Goal: Task Accomplishment & Management: Complete application form

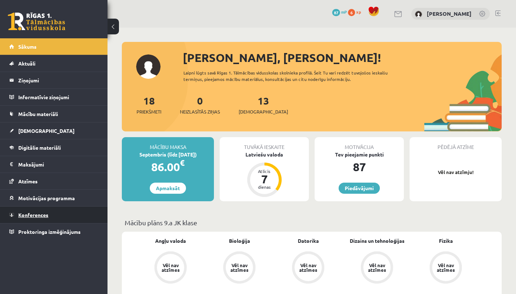
click at [32, 218] on link "Konferences" at bounding box center [53, 215] width 89 height 16
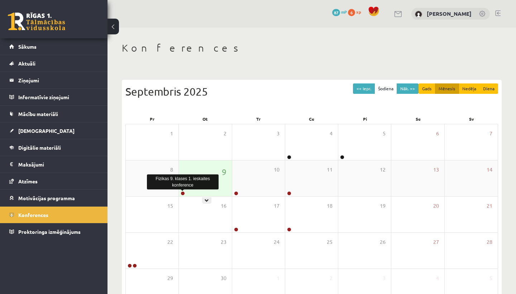
click at [182, 193] on link at bounding box center [183, 193] width 4 height 4
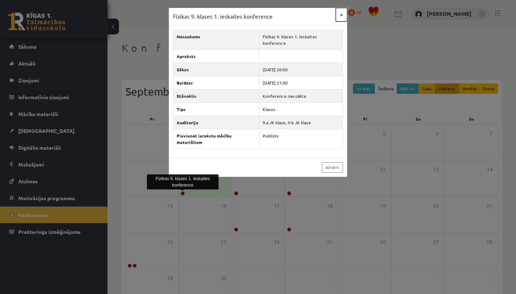
click at [341, 14] on button "×" at bounding box center [341, 15] width 11 height 14
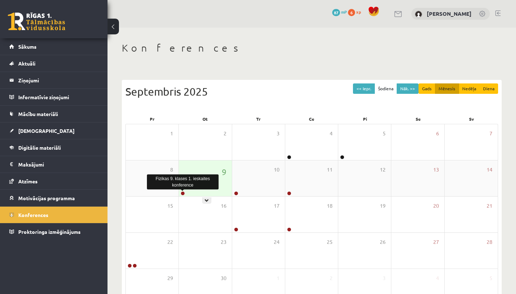
click at [182, 194] on link at bounding box center [183, 193] width 4 height 4
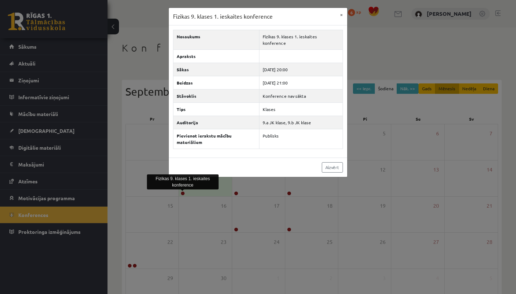
click at [438, 46] on div "Fizikas 9. klases 1. ieskaites konference × Nosaukums Fizikas 9. klases 1. iesk…" at bounding box center [258, 147] width 516 height 294
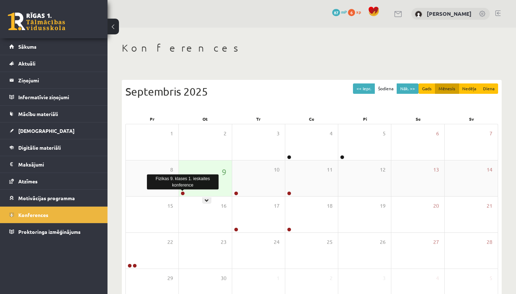
click at [182, 194] on link at bounding box center [183, 193] width 4 height 4
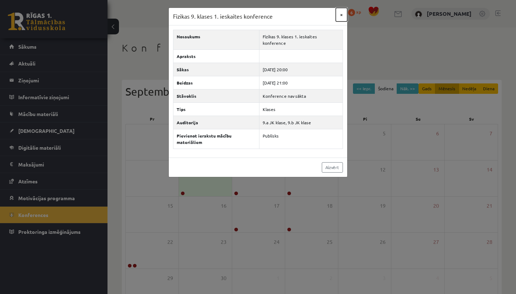
click at [342, 14] on button "×" at bounding box center [341, 15] width 11 height 14
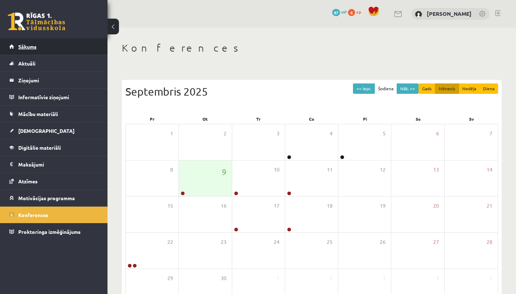
click at [63, 51] on link "Sākums" at bounding box center [53, 46] width 89 height 16
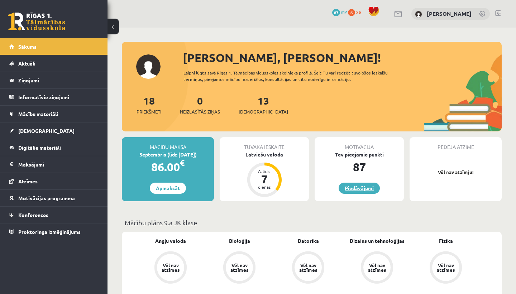
click at [364, 189] on link "Piedāvājumi" at bounding box center [359, 188] width 41 height 11
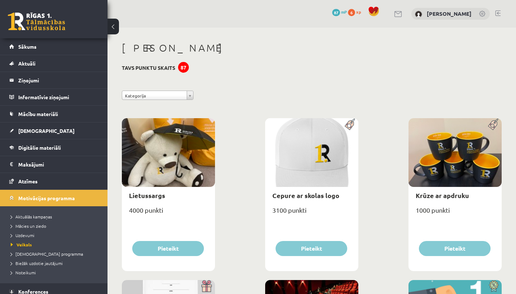
click at [184, 69] on div "87" at bounding box center [183, 67] width 11 height 11
click at [61, 45] on link "Sākums" at bounding box center [53, 46] width 89 height 16
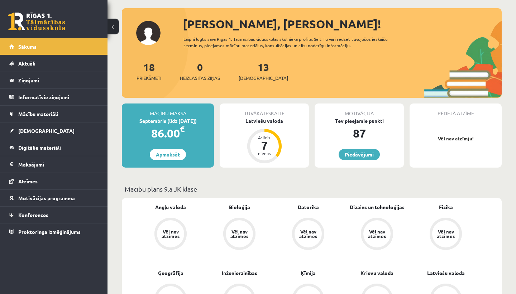
scroll to position [37, 0]
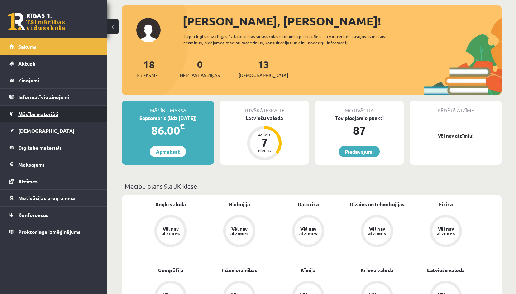
click at [60, 112] on link "Mācību materiāli" at bounding box center [53, 114] width 89 height 16
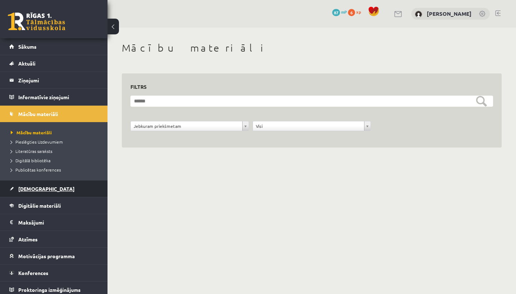
click at [48, 188] on link "[DEMOGRAPHIC_DATA]" at bounding box center [53, 189] width 89 height 16
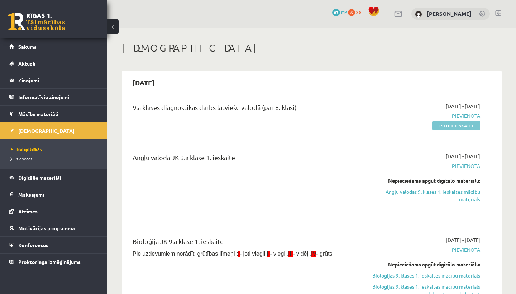
click at [451, 125] on link "Pildīt ieskaiti" at bounding box center [456, 125] width 48 height 9
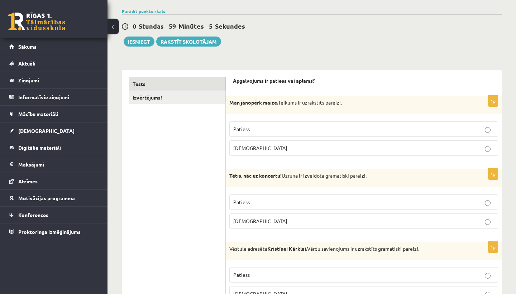
scroll to position [52, 0]
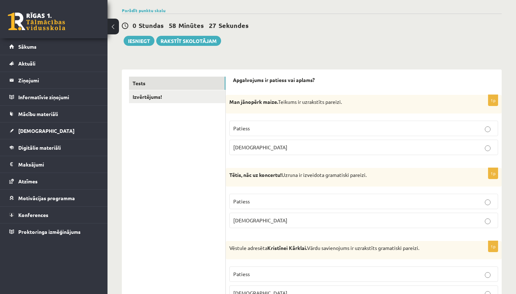
click at [287, 220] on p "Aplams" at bounding box center [363, 221] width 261 height 8
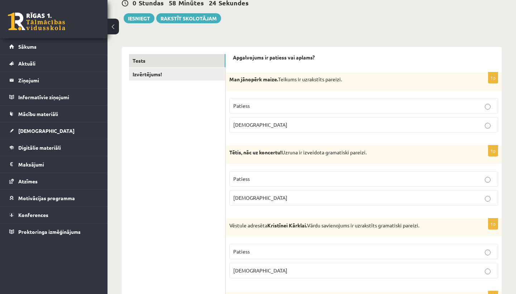
scroll to position [75, 0]
click at [258, 103] on p "Patiess" at bounding box center [363, 105] width 261 height 8
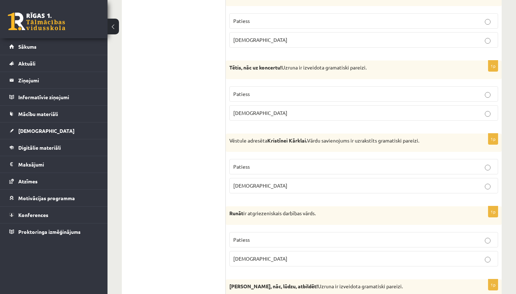
scroll to position [184, 0]
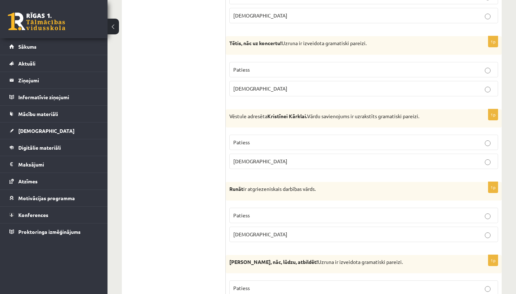
click at [252, 138] on label "Patiess" at bounding box center [363, 142] width 269 height 15
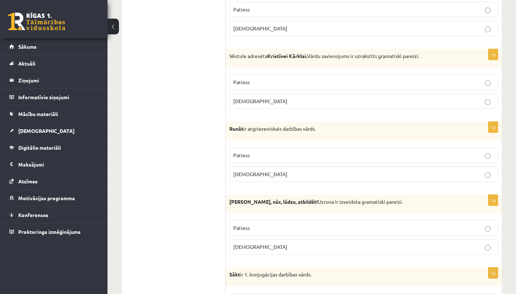
scroll to position [245, 0]
click at [270, 167] on label "Aplams" at bounding box center [363, 173] width 269 height 15
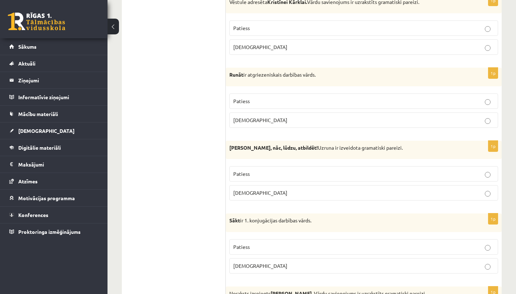
scroll to position [303, 0]
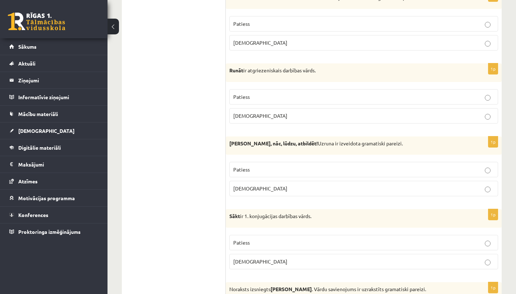
click at [283, 183] on label "Aplams" at bounding box center [363, 188] width 269 height 15
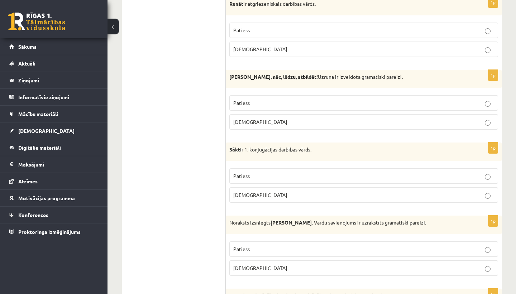
scroll to position [371, 0]
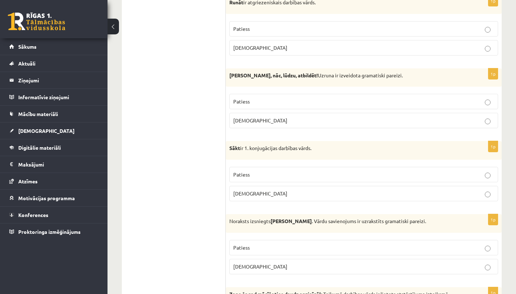
click at [268, 175] on p "Patiess" at bounding box center [363, 175] width 261 height 8
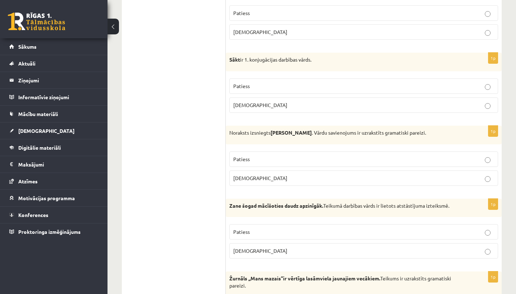
scroll to position [470, 0]
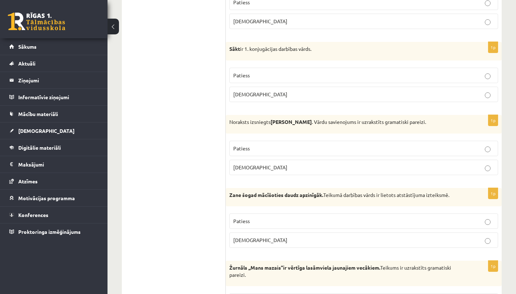
click at [280, 147] on p "Patiess" at bounding box center [363, 149] width 261 height 8
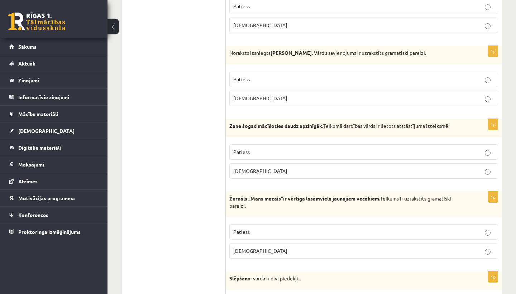
scroll to position [540, 0]
click at [335, 94] on label "Aplams" at bounding box center [363, 97] width 269 height 15
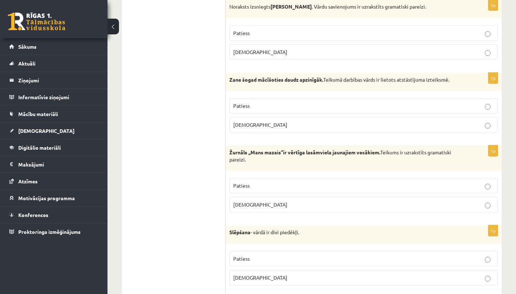
scroll to position [586, 0]
click at [313, 126] on p "Aplams" at bounding box center [363, 124] width 261 height 8
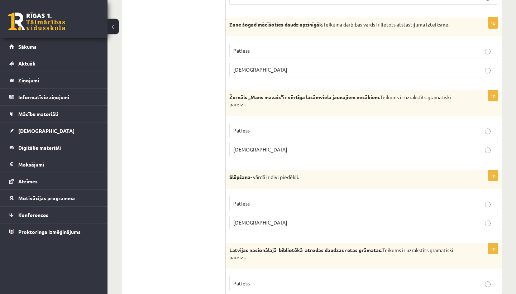
scroll to position [643, 0]
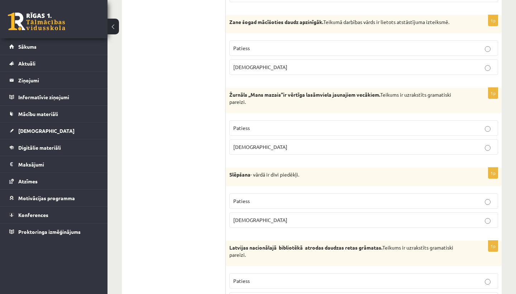
click at [293, 123] on label "Patiess" at bounding box center [363, 127] width 269 height 15
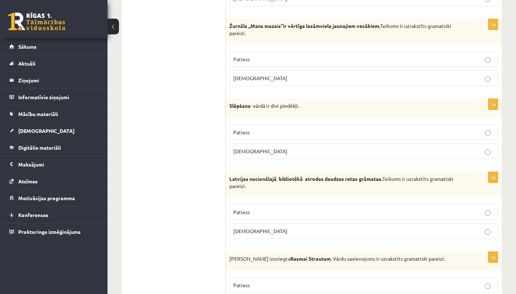
scroll to position [711, 0]
click at [286, 153] on p "Aplams" at bounding box center [363, 152] width 261 height 8
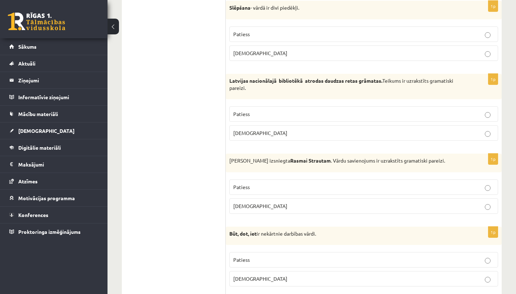
scroll to position [819, 0]
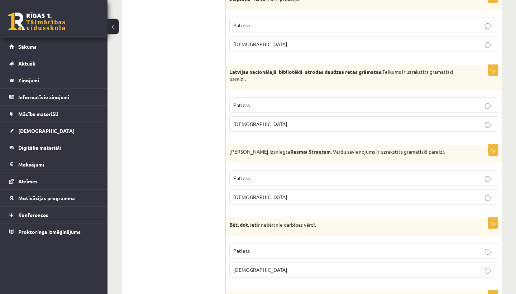
click at [303, 104] on p "Patiess" at bounding box center [363, 105] width 261 height 8
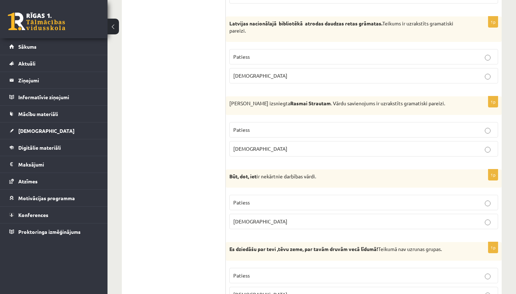
scroll to position [886, 0]
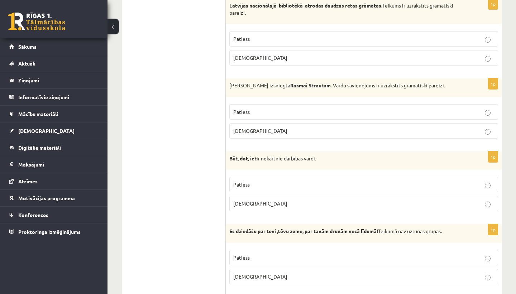
click at [302, 132] on p "Aplams" at bounding box center [363, 131] width 261 height 8
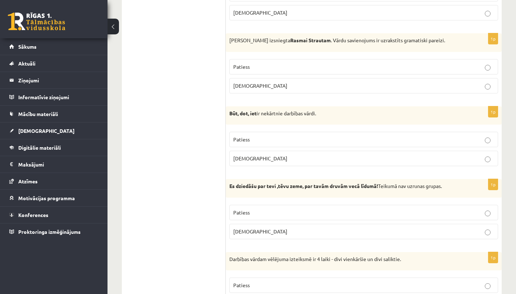
scroll to position [936, 0]
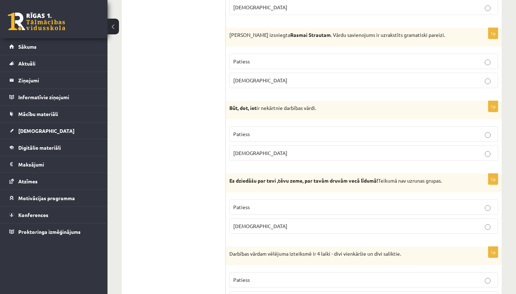
click at [303, 132] on p "Patiess" at bounding box center [363, 135] width 261 height 8
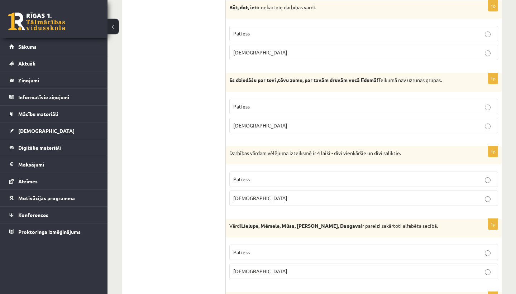
scroll to position [1037, 0]
click at [303, 126] on p "Aplams" at bounding box center [363, 126] width 261 height 8
click at [283, 110] on p "Patiess" at bounding box center [363, 107] width 261 height 8
click at [280, 129] on p "Aplams" at bounding box center [363, 126] width 261 height 8
click at [282, 115] on fieldset "Patiess Aplams" at bounding box center [363, 116] width 269 height 40
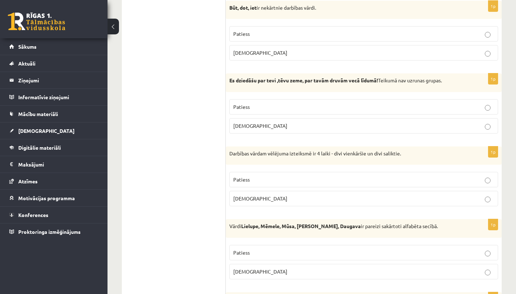
click at [283, 112] on label "Patiess" at bounding box center [363, 106] width 269 height 15
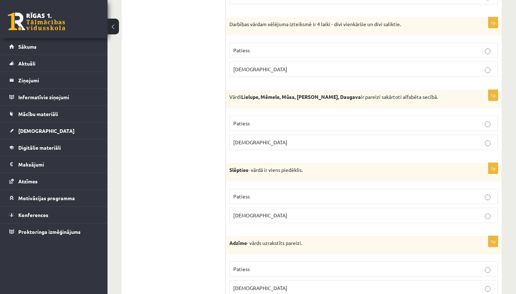
scroll to position [1168, 0]
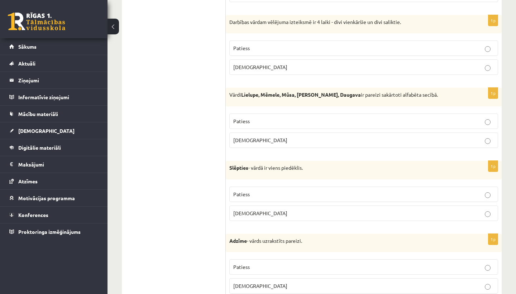
click at [285, 53] on label "Patiess" at bounding box center [363, 48] width 269 height 15
click at [283, 143] on p "Aplams" at bounding box center [363, 141] width 261 height 8
click at [286, 195] on p "Patiess" at bounding box center [363, 195] width 261 height 8
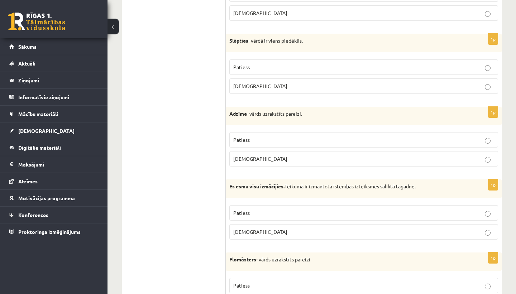
scroll to position [1299, 0]
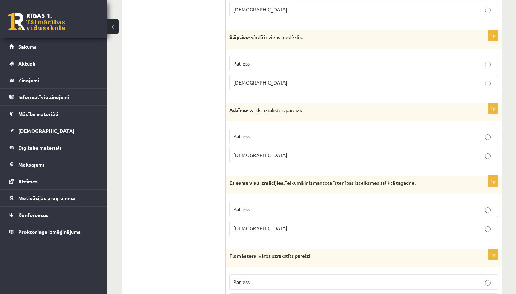
click at [274, 157] on p "Aplams" at bounding box center [363, 156] width 261 height 8
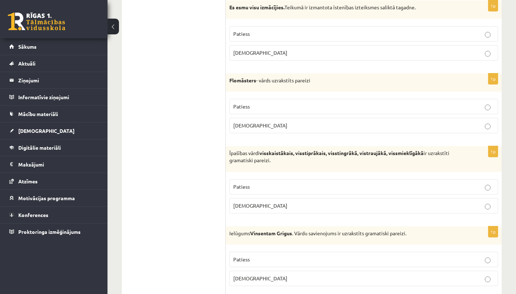
scroll to position [1474, 0]
click at [284, 53] on p "Aplams" at bounding box center [363, 53] width 261 height 8
click at [280, 107] on p "Patiess" at bounding box center [363, 107] width 261 height 8
click at [282, 190] on p "Patiess" at bounding box center [363, 188] width 261 height 8
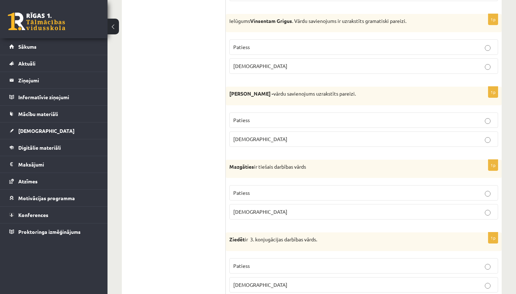
scroll to position [1685, 0]
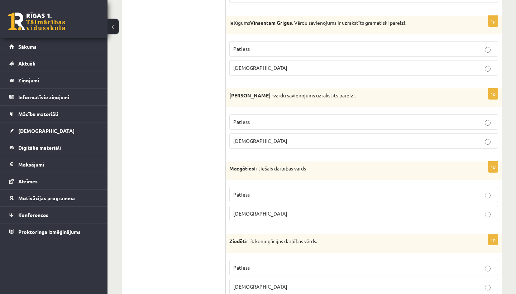
click at [321, 65] on p "Aplams" at bounding box center [363, 68] width 261 height 8
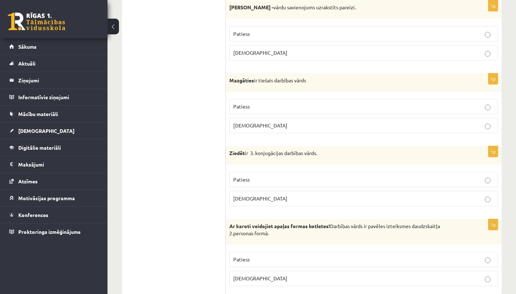
scroll to position [1774, 0]
click at [353, 33] on p "Patiess" at bounding box center [363, 34] width 261 height 8
click at [342, 124] on p "Aplams" at bounding box center [363, 126] width 261 height 8
click at [332, 168] on fieldset "Patiess Aplams" at bounding box center [363, 188] width 269 height 40
click at [330, 181] on p "Patiess" at bounding box center [363, 180] width 261 height 8
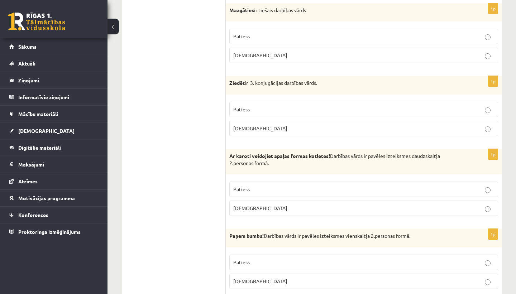
scroll to position [1848, 0]
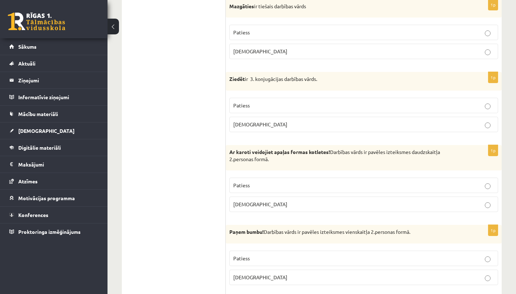
click at [327, 174] on fieldset "Patiess Aplams" at bounding box center [363, 194] width 269 height 40
click at [325, 184] on p "Patiess" at bounding box center [363, 186] width 261 height 8
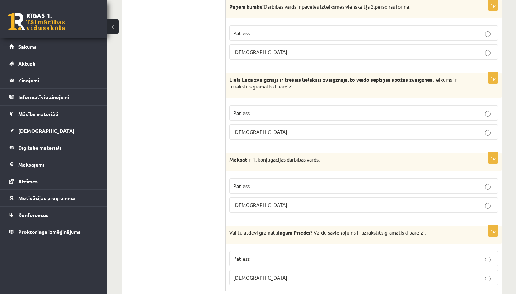
scroll to position [2071, 0]
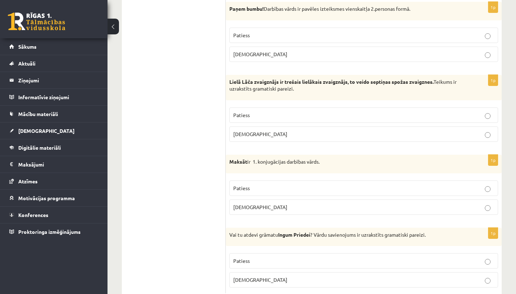
click at [315, 38] on p "Patiess" at bounding box center [363, 36] width 261 height 8
click at [297, 116] on p "Patiess" at bounding box center [363, 116] width 261 height 8
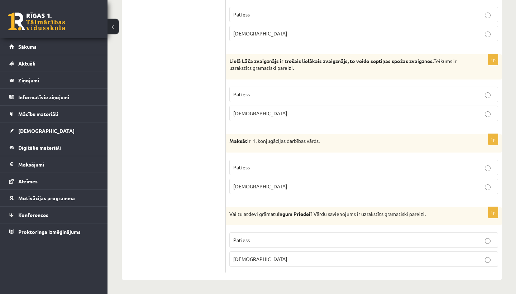
click at [280, 170] on p "Patiess" at bounding box center [363, 168] width 261 height 8
click at [319, 240] on p "Patiess" at bounding box center [363, 241] width 261 height 8
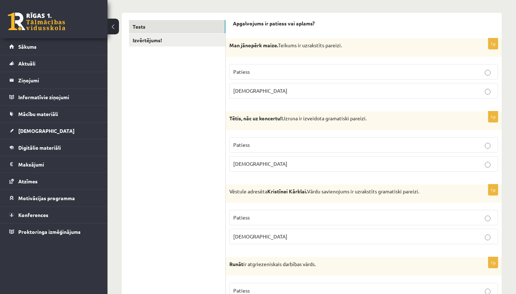
scroll to position [0, 0]
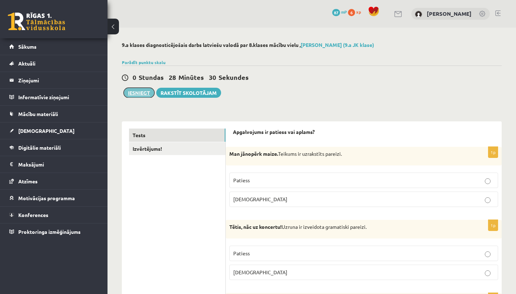
click at [130, 90] on button "Iesniegt" at bounding box center [139, 93] width 31 height 10
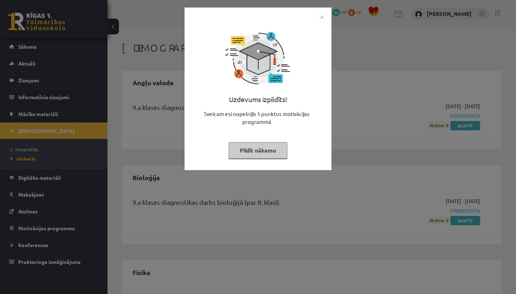
click at [321, 17] on img "Close" at bounding box center [322, 17] width 11 height 11
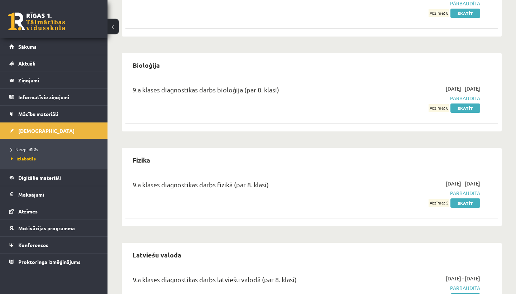
scroll to position [154, 0]
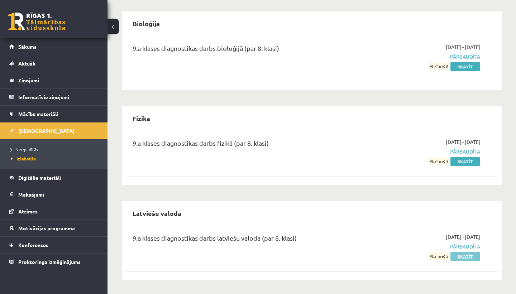
click at [468, 255] on link "Skatīt" at bounding box center [466, 256] width 30 height 9
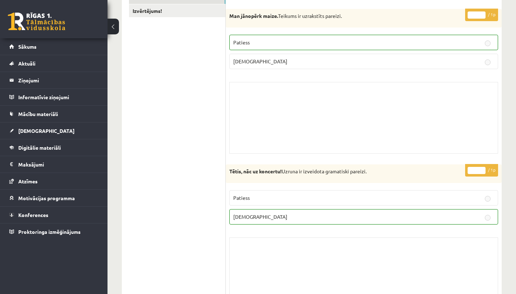
scroll to position [125, 0]
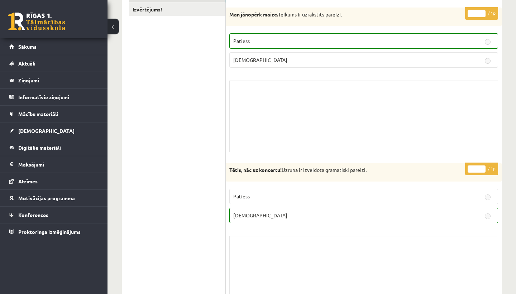
click at [414, 135] on div "Skolotāja pielikums" at bounding box center [363, 117] width 269 height 72
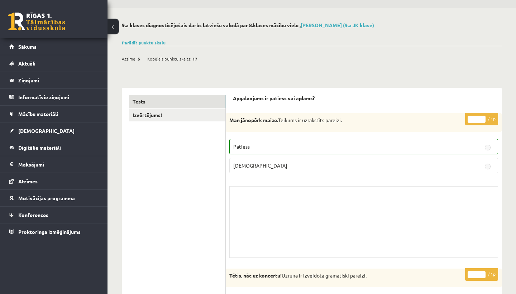
scroll to position [0, 0]
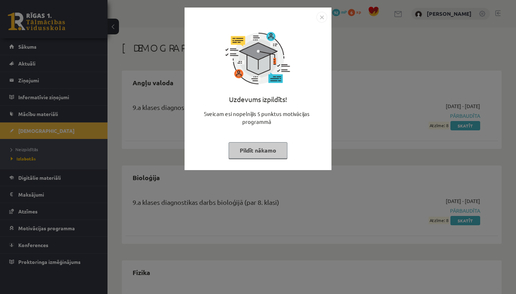
scroll to position [154, 0]
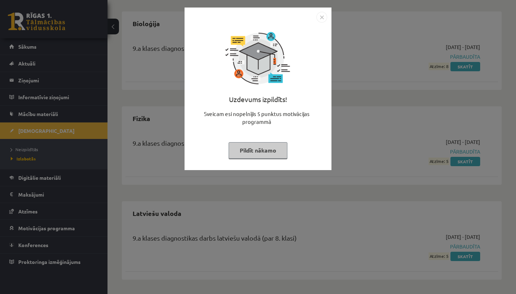
click at [245, 149] on button "Pildīt nākamo" at bounding box center [258, 150] width 59 height 16
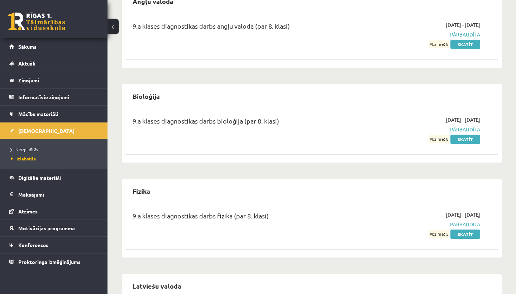
scroll to position [0, 0]
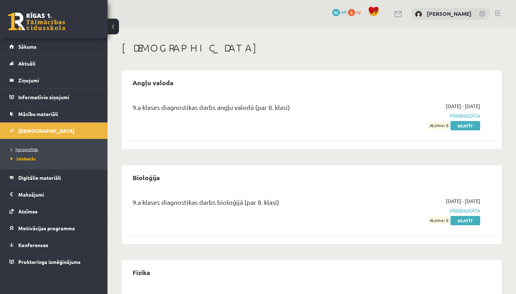
click at [33, 148] on span "Neizpildītās" at bounding box center [24, 150] width 27 height 6
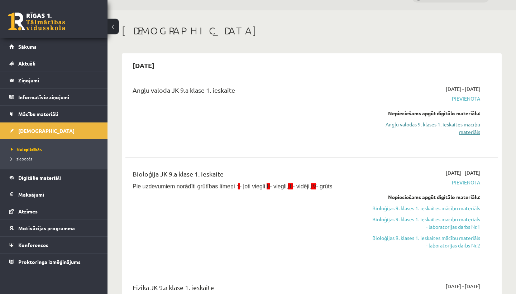
scroll to position [27, 0]
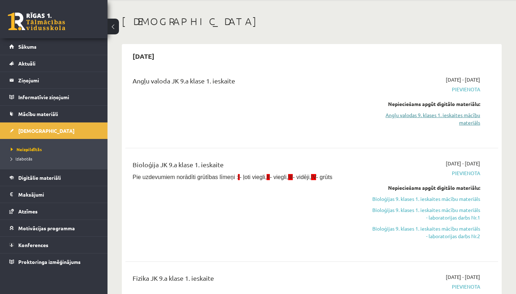
click at [439, 115] on link "Angļu valodas 9. klases 1. ieskaites mācību materiāls" at bounding box center [426, 119] width 109 height 15
click at [32, 43] on link "Sākums" at bounding box center [53, 46] width 89 height 16
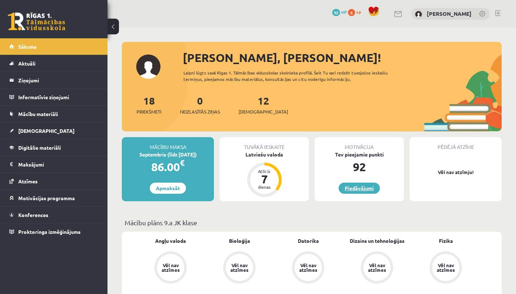
click at [365, 189] on link "Piedāvājumi" at bounding box center [359, 188] width 41 height 11
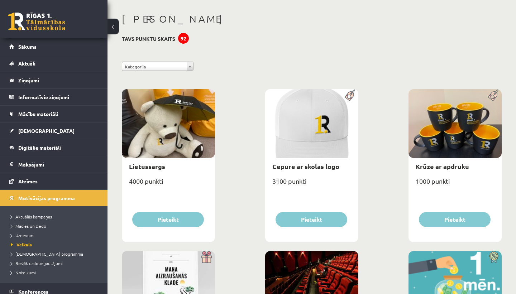
scroll to position [28, 0]
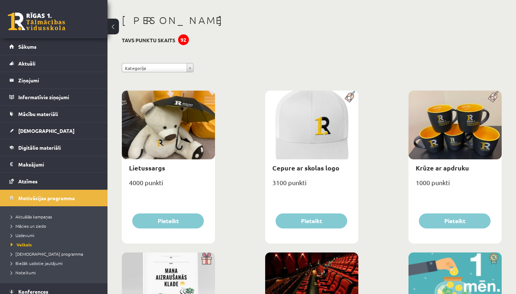
click at [494, 99] on img at bounding box center [494, 97] width 16 height 12
click at [40, 146] on span "Digitālie materiāli" at bounding box center [39, 147] width 43 height 6
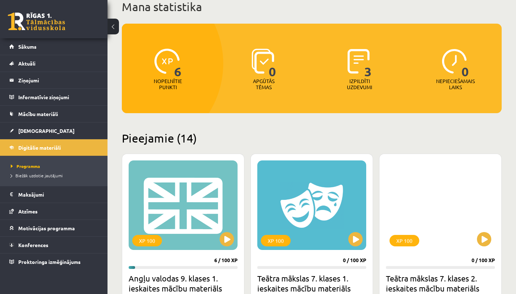
scroll to position [63, 0]
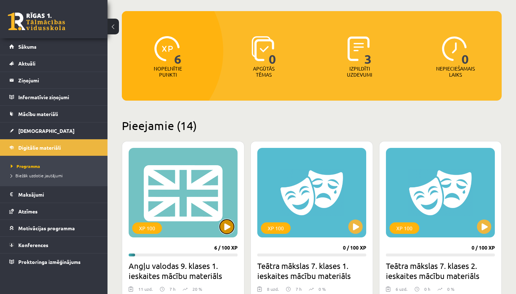
click at [228, 224] on button at bounding box center [227, 227] width 14 height 14
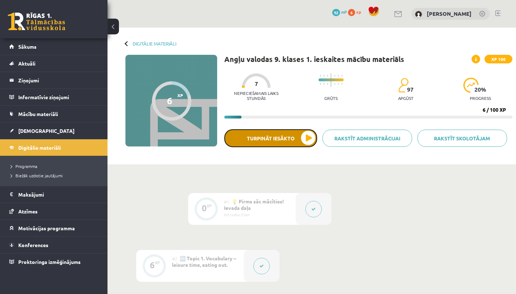
click at [308, 138] on button "Turpināt iesākto" at bounding box center [270, 138] width 93 height 18
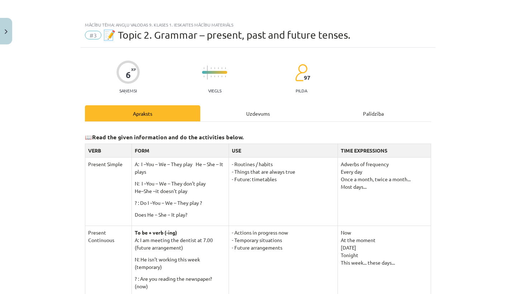
click at [267, 118] on div "Uzdevums" at bounding box center [257, 113] width 115 height 16
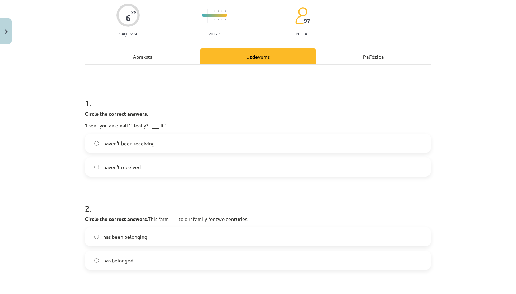
scroll to position [60, 0]
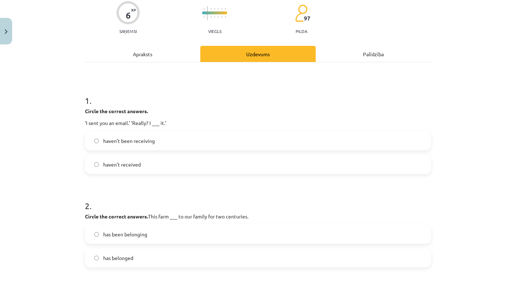
click at [135, 169] on label "haven’t received" at bounding box center [258, 165] width 345 height 18
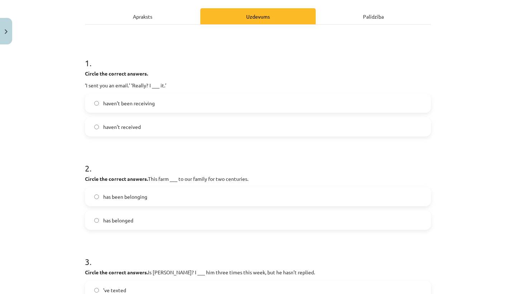
scroll to position [115, 0]
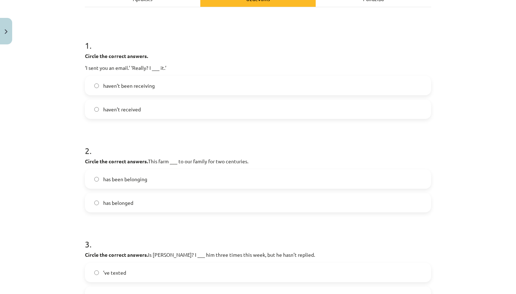
click at [134, 198] on label "has belonged" at bounding box center [258, 203] width 345 height 18
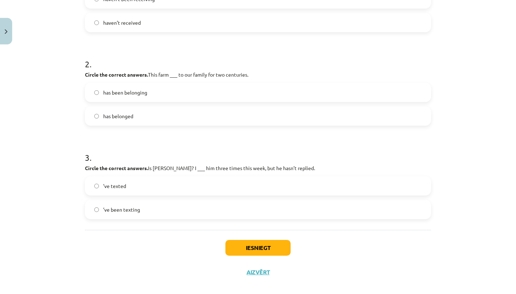
scroll to position [201, 0]
click at [140, 185] on label "’ve texted" at bounding box center [258, 186] width 345 height 18
click at [280, 243] on button "Iesniegt" at bounding box center [258, 248] width 65 height 16
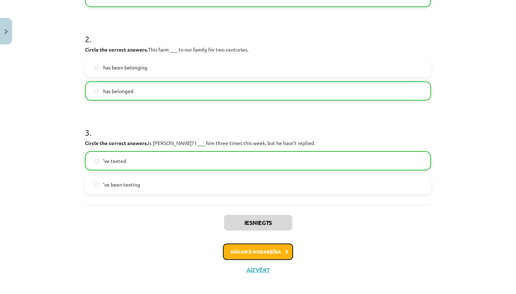
click at [279, 250] on button "Nākamā nodarbība" at bounding box center [258, 252] width 70 height 16
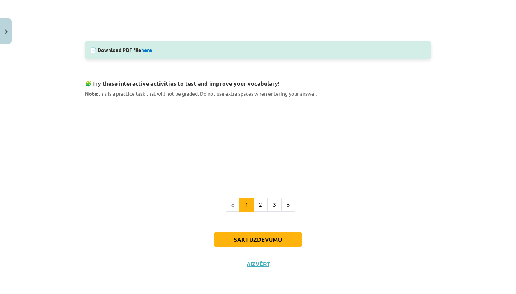
scroll to position [325, 0]
click at [259, 203] on button "2" at bounding box center [260, 205] width 14 height 14
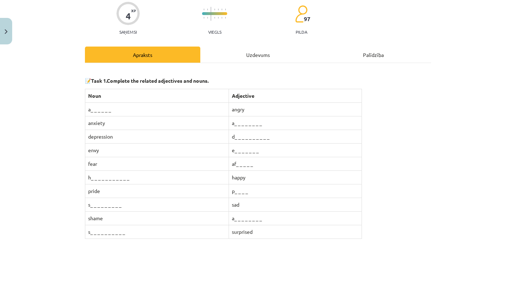
scroll to position [55, 0]
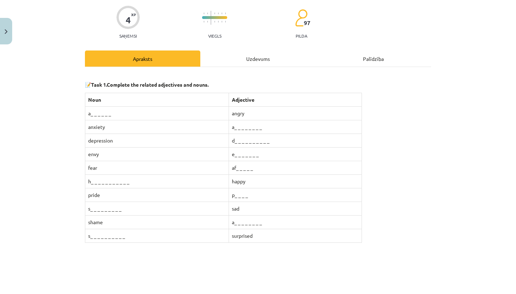
click at [250, 153] on td "e_ _ _ _ _ _ _" at bounding box center [295, 155] width 133 height 14
click at [265, 58] on div "Uzdevums" at bounding box center [257, 59] width 115 height 16
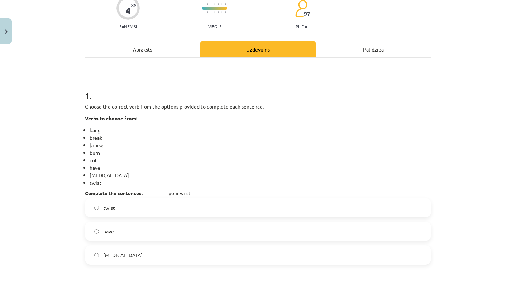
scroll to position [89, 0]
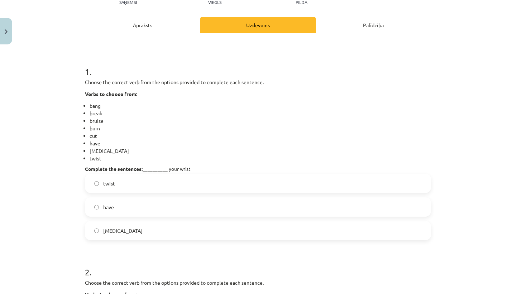
click at [128, 186] on label "twist" at bounding box center [258, 184] width 345 height 18
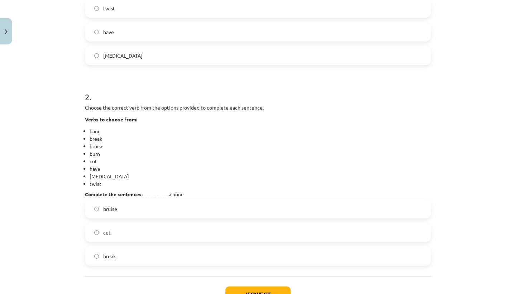
scroll to position [264, 0]
click at [142, 256] on label "break" at bounding box center [258, 256] width 345 height 18
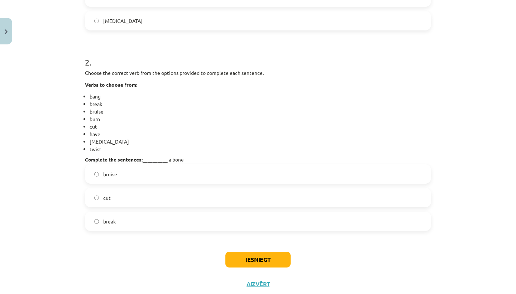
scroll to position [319, 0]
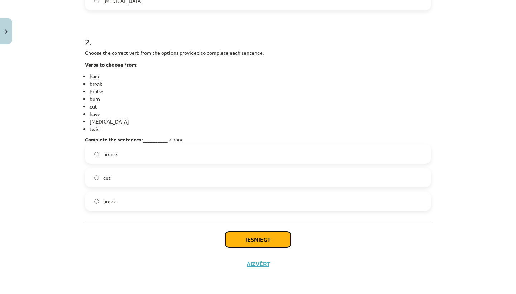
click at [241, 237] on button "Iesniegt" at bounding box center [258, 240] width 65 height 16
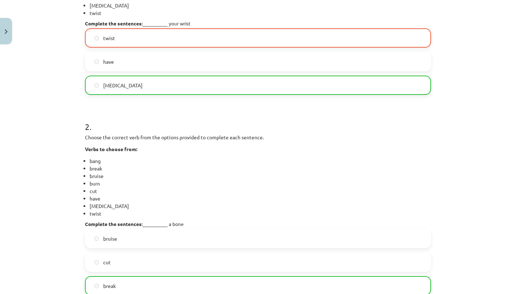
scroll to position [342, 0]
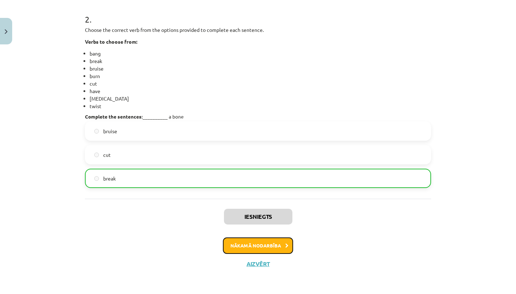
click at [261, 249] on button "Nākamā nodarbība" at bounding box center [258, 246] width 70 height 16
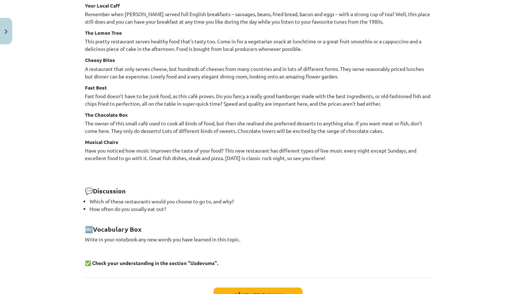
scroll to position [952, 0]
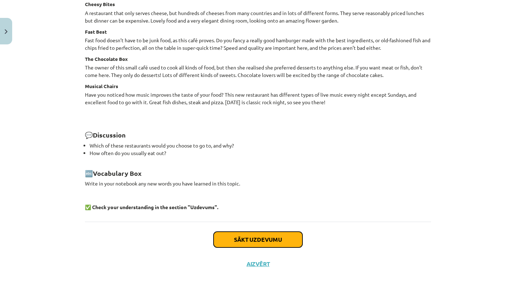
click at [274, 244] on button "Sākt uzdevumu" at bounding box center [258, 240] width 89 height 16
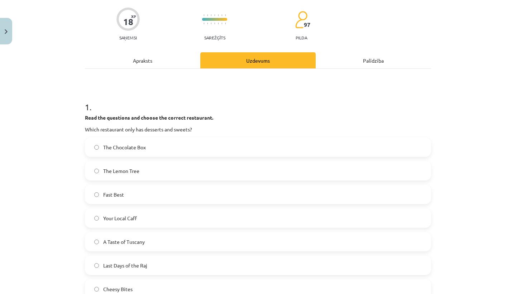
scroll to position [78, 0]
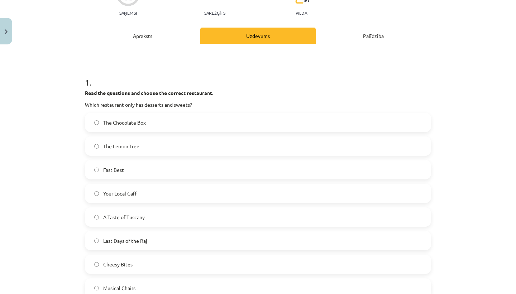
click at [155, 28] on div "Apraksts" at bounding box center [142, 36] width 115 height 16
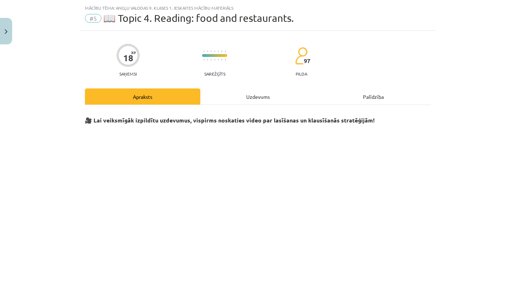
scroll to position [0, 0]
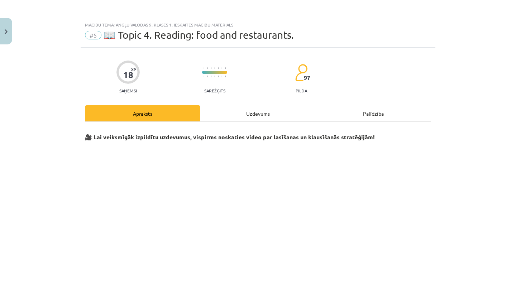
click at [261, 108] on div "Uzdevums" at bounding box center [257, 113] width 115 height 16
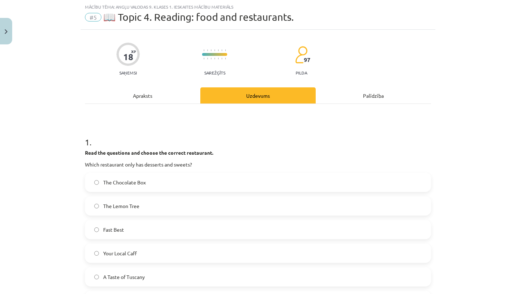
click at [152, 187] on label "The Chocolate Box" at bounding box center [258, 183] width 345 height 18
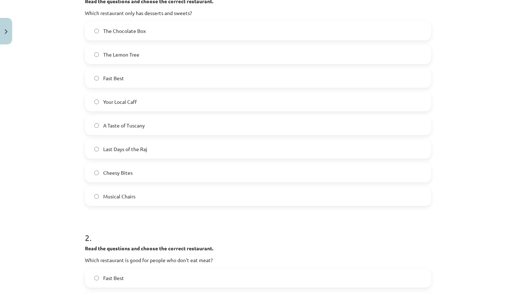
scroll to position [0, 0]
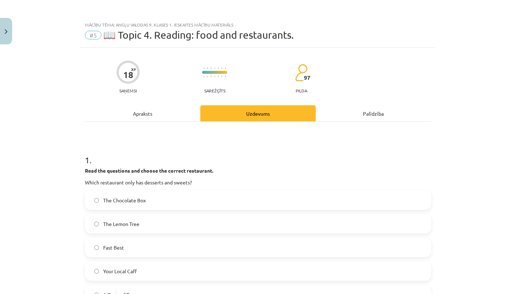
click at [141, 111] on div "Apraksts" at bounding box center [142, 113] width 115 height 16
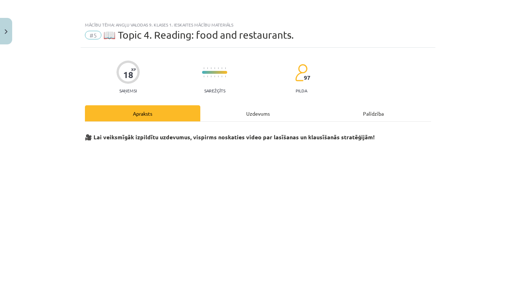
click at [242, 117] on div "Uzdevums" at bounding box center [257, 113] width 115 height 16
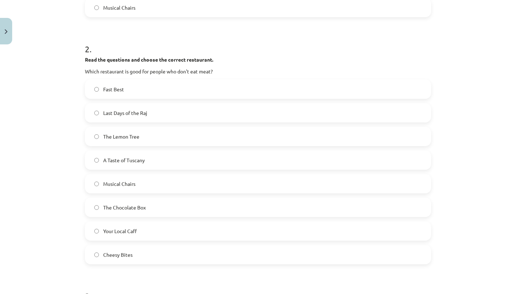
scroll to position [367, 0]
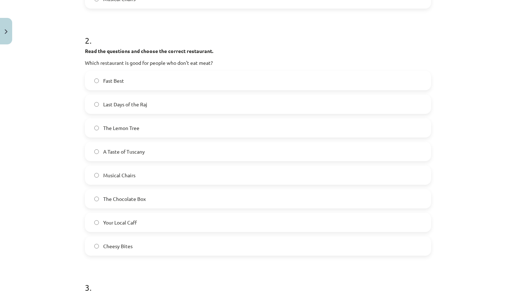
click at [149, 128] on label "The Lemon Tree" at bounding box center [258, 128] width 345 height 18
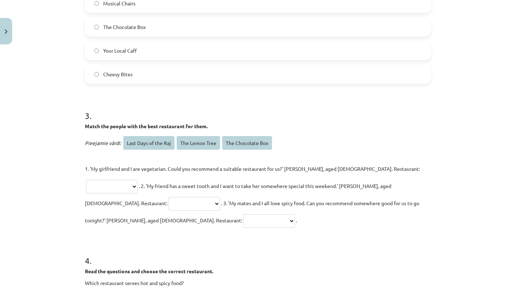
scroll to position [540, 0]
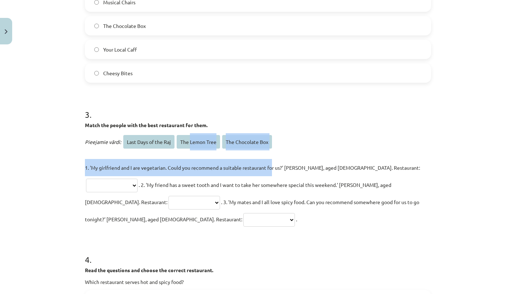
drag, startPoint x: 191, startPoint y: 141, endPoint x: 272, endPoint y: 156, distance: 82.1
click at [272, 157] on div "**********" at bounding box center [258, 180] width 346 height 95
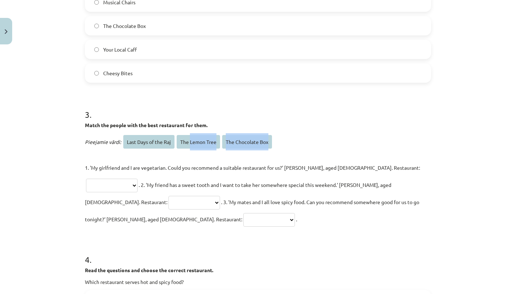
click at [318, 143] on p "Pieejamie vārdi: Last Days of the Raj The Lemon Tree The Chocolate Box" at bounding box center [258, 141] width 346 height 17
click at [195, 142] on span "The Lemon Tree" at bounding box center [198, 142] width 43 height 14
click at [138, 179] on select "**********" at bounding box center [112, 186] width 52 height 14
select select "**********"
click at [260, 142] on span "The Chocolate Box" at bounding box center [247, 142] width 50 height 14
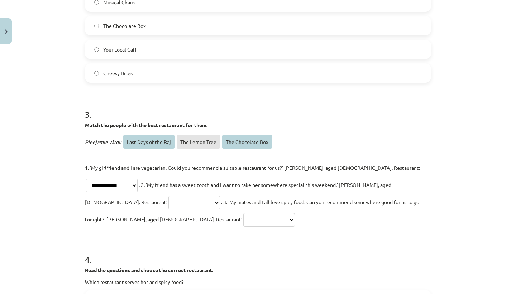
click at [220, 196] on select "**********" at bounding box center [195, 203] width 52 height 14
select select "**********"
click at [295, 213] on select "**********" at bounding box center [269, 220] width 52 height 14
select select "**********"
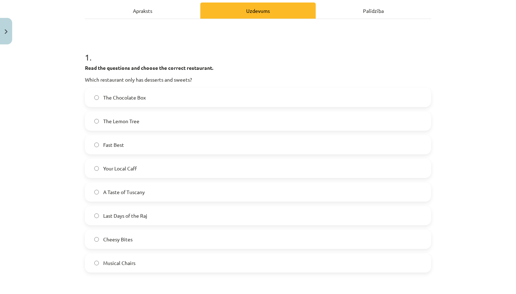
scroll to position [0, 0]
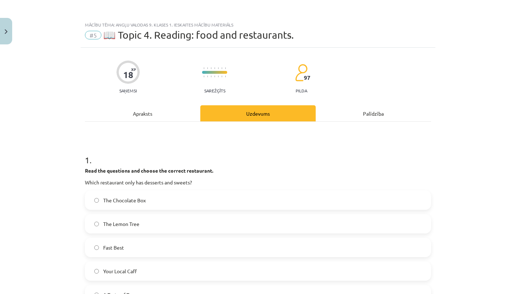
click at [143, 118] on div "Apraksts" at bounding box center [142, 113] width 115 height 16
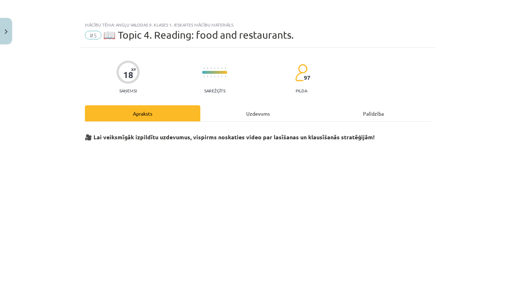
click at [257, 114] on div "Uzdevums" at bounding box center [257, 113] width 115 height 16
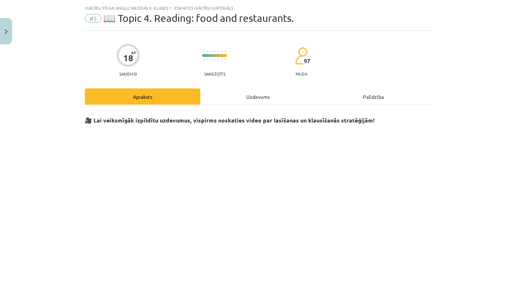
select select "**********"
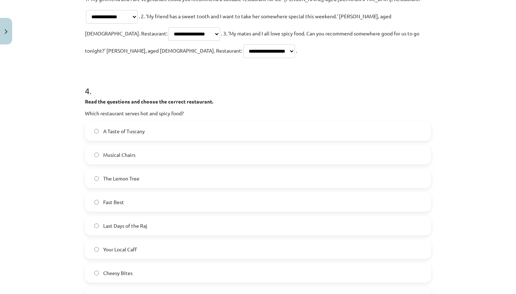
scroll to position [716, 0]
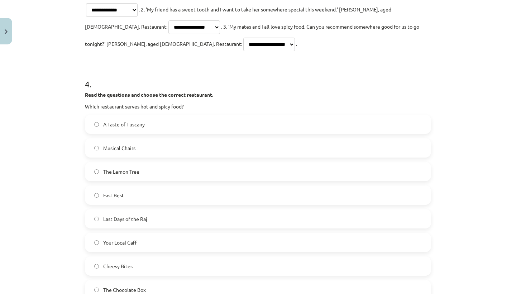
click at [160, 210] on label "Last Days of the Raj" at bounding box center [258, 219] width 345 height 18
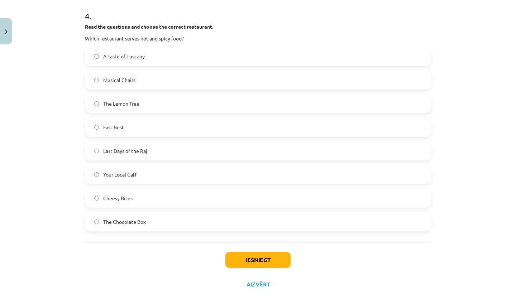
scroll to position [787, 0]
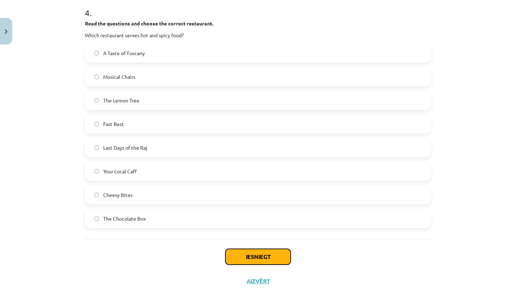
click at [245, 249] on button "Iesniegt" at bounding box center [258, 257] width 65 height 16
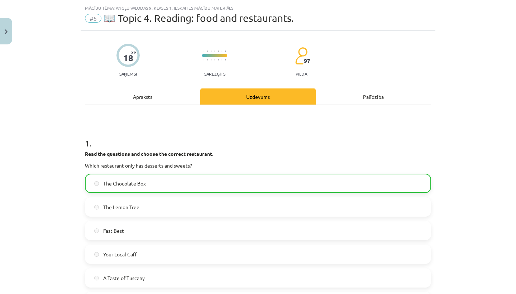
scroll to position [0, 0]
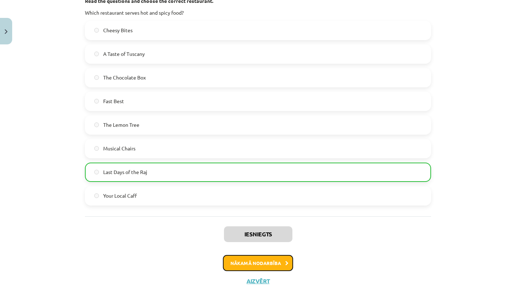
click at [272, 255] on button "Nākamā nodarbība" at bounding box center [258, 263] width 70 height 16
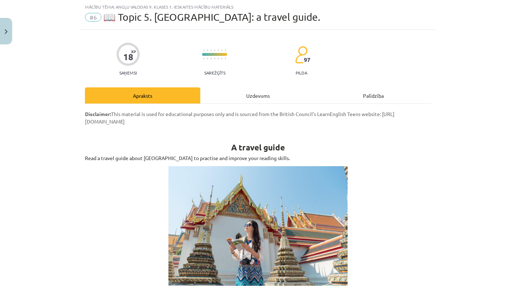
scroll to position [60, 0]
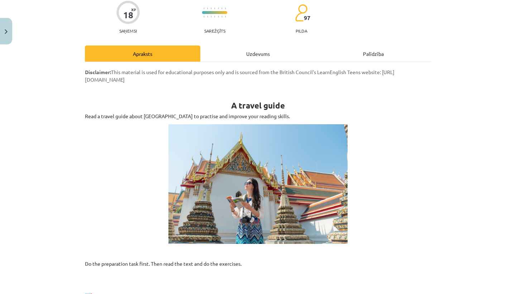
click at [254, 52] on div "Uzdevums" at bounding box center [257, 54] width 115 height 16
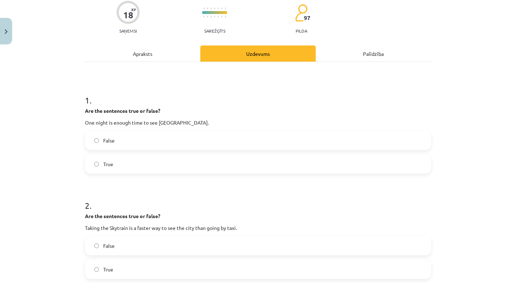
scroll to position [18, 0]
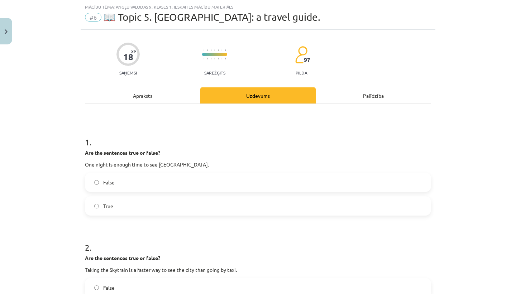
click at [132, 186] on label "False" at bounding box center [258, 183] width 345 height 18
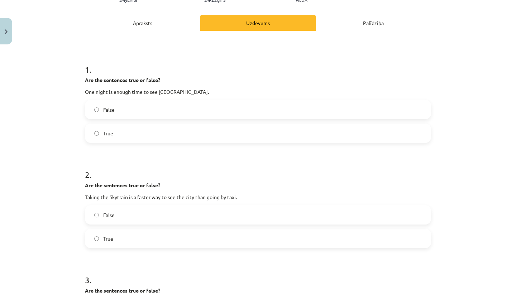
scroll to position [91, 0]
click at [149, 19] on div "Apraksts" at bounding box center [142, 22] width 115 height 16
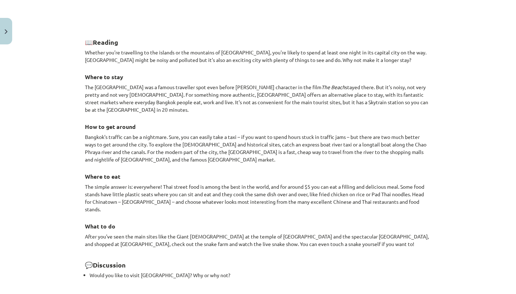
scroll to position [0, 0]
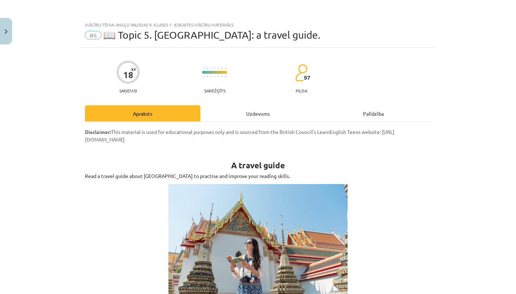
click at [249, 116] on div "Uzdevums" at bounding box center [257, 113] width 115 height 16
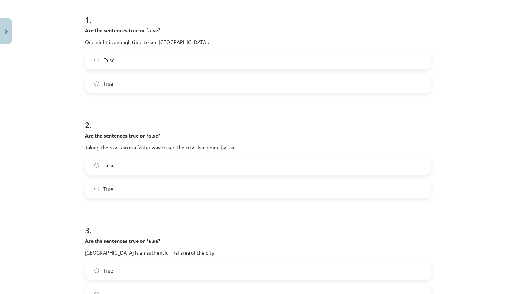
scroll to position [151, 0]
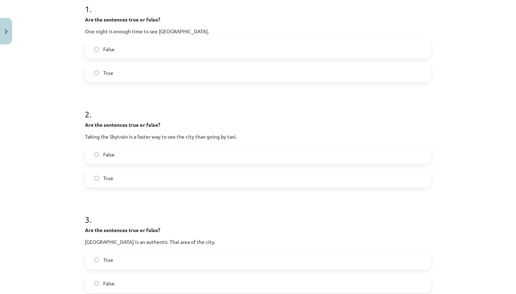
click at [237, 180] on label "True" at bounding box center [258, 178] width 345 height 18
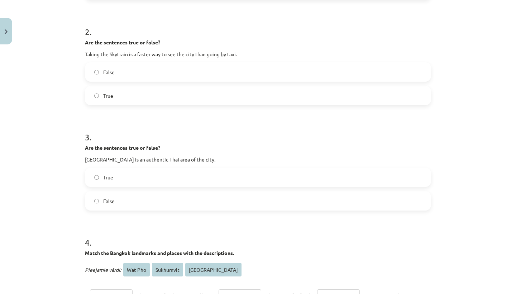
scroll to position [246, 0]
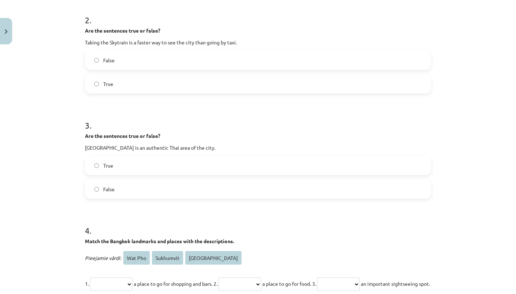
click at [218, 168] on label "True" at bounding box center [258, 166] width 345 height 18
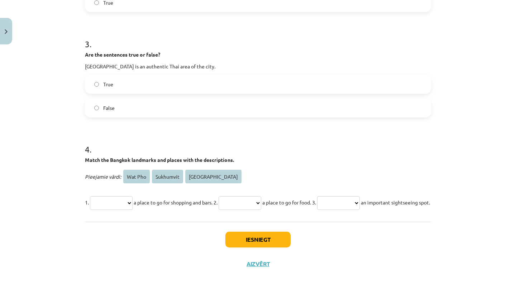
click at [133, 196] on select "**********" at bounding box center [111, 203] width 43 height 14
click at [270, 240] on button "Iesniegt" at bounding box center [258, 240] width 65 height 16
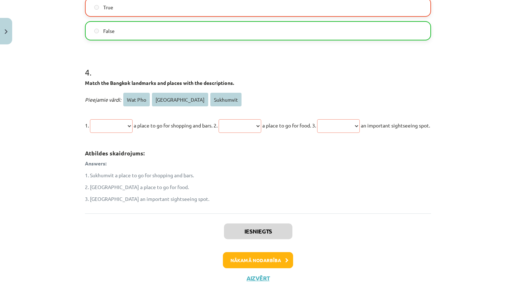
scroll to position [436, 0]
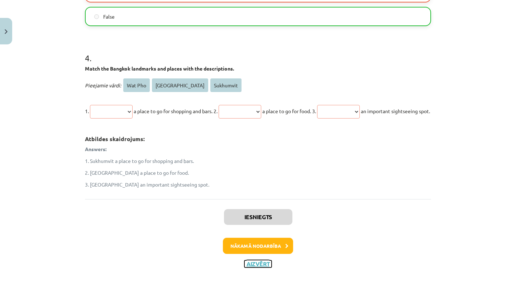
click at [259, 265] on button "Aizvērt" at bounding box center [258, 264] width 27 height 7
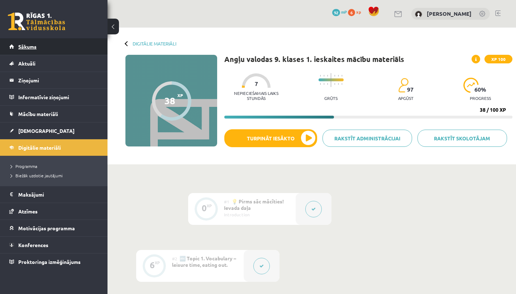
click at [61, 48] on link "Sākums" at bounding box center [53, 46] width 89 height 16
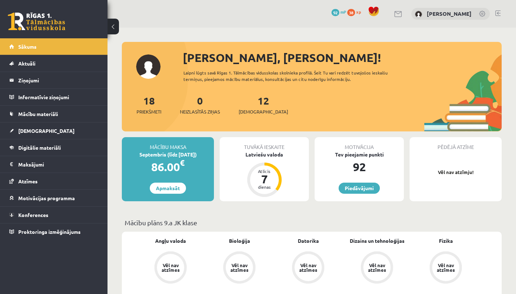
scroll to position [25, 0]
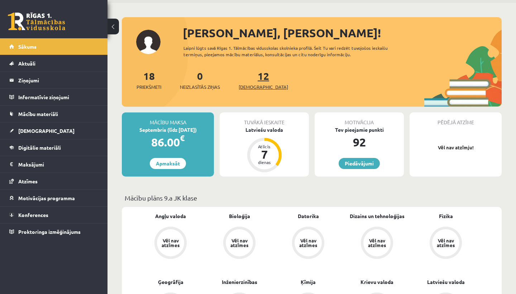
click at [255, 79] on link "12 Ieskaites" at bounding box center [263, 80] width 49 height 21
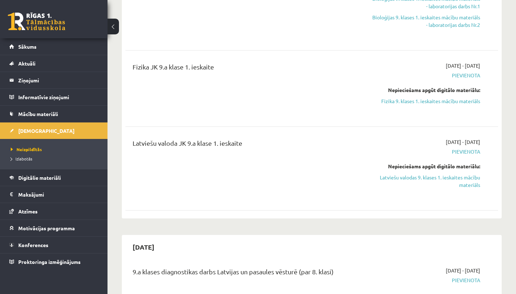
scroll to position [327, 0]
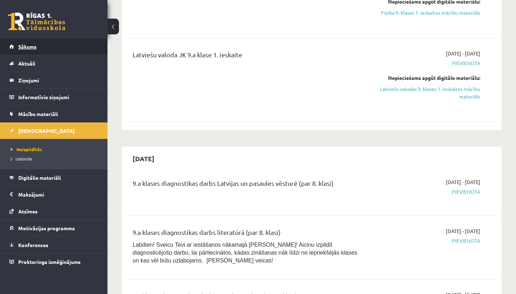
click at [57, 43] on link "Sākums" at bounding box center [53, 46] width 89 height 16
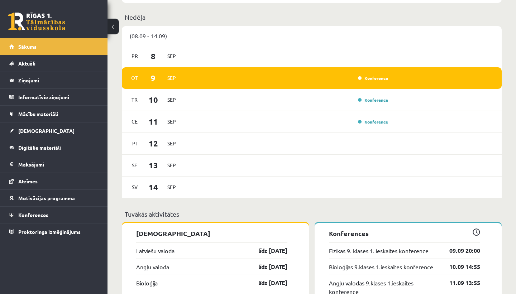
scroll to position [507, 0]
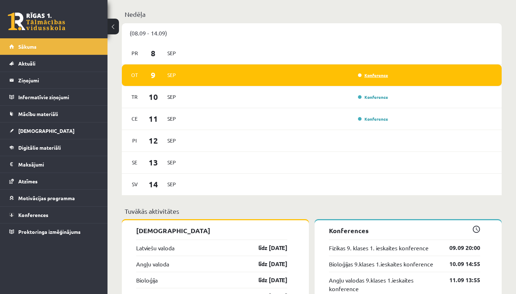
click at [366, 77] on link "Konference" at bounding box center [373, 75] width 30 height 6
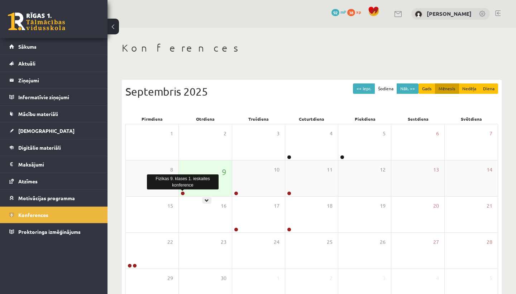
click at [184, 193] on link at bounding box center [183, 193] width 4 height 4
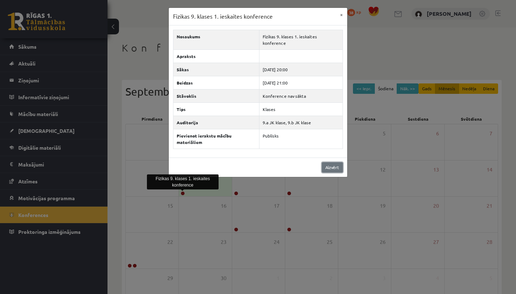
click at [336, 162] on link "Aizvērt" at bounding box center [332, 167] width 21 height 10
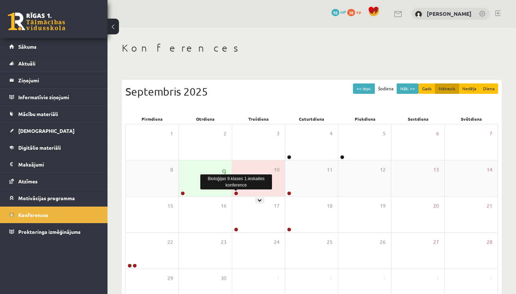
click at [236, 194] on link at bounding box center [236, 193] width 4 height 4
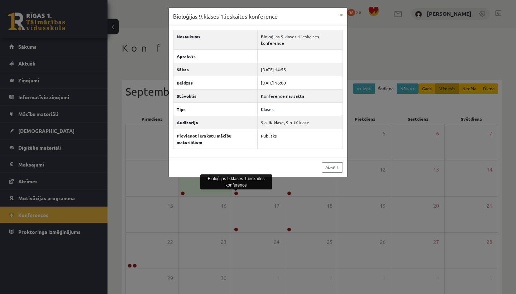
click at [324, 195] on div "Bioloģijas 9.klases 1.ieskaites konference × Nosaukums Bioloģijas 9.klases 1.ie…" at bounding box center [258, 147] width 516 height 294
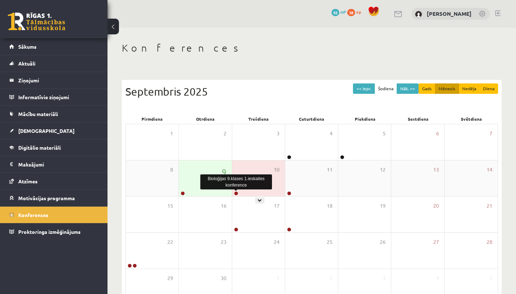
click at [236, 195] on link at bounding box center [236, 193] width 4 height 4
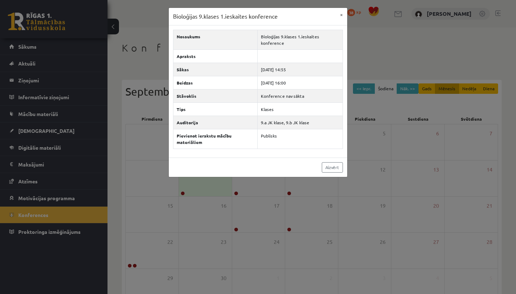
click at [329, 188] on div "Bioloģijas 9.klases 1.ieskaites konference × Nosaukums Bioloģijas 9.klases 1.ie…" at bounding box center [258, 147] width 516 height 294
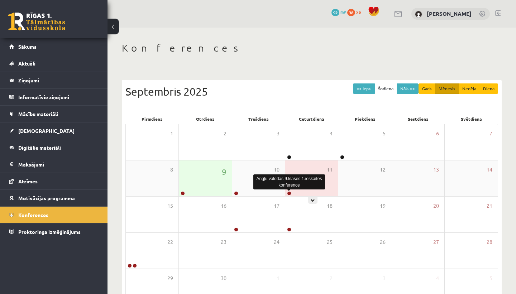
click at [290, 194] on link at bounding box center [289, 193] width 4 height 4
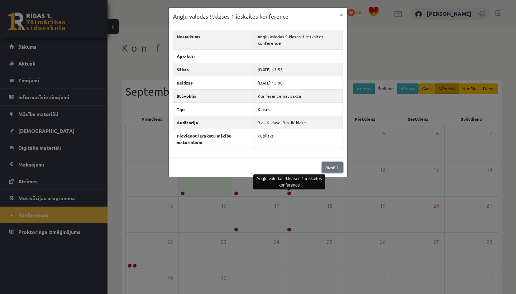
click at [333, 169] on link "Aizvērt" at bounding box center [332, 167] width 21 height 10
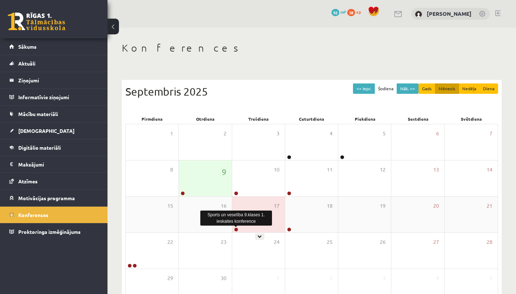
click at [237, 229] on link at bounding box center [236, 230] width 4 height 4
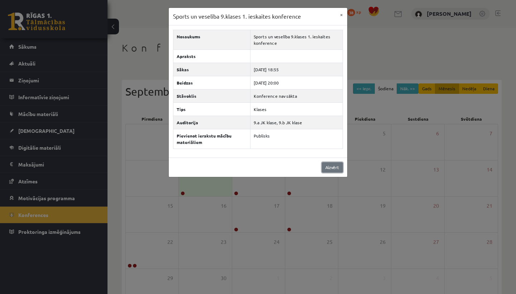
click at [329, 169] on link "Aizvērt" at bounding box center [332, 167] width 21 height 10
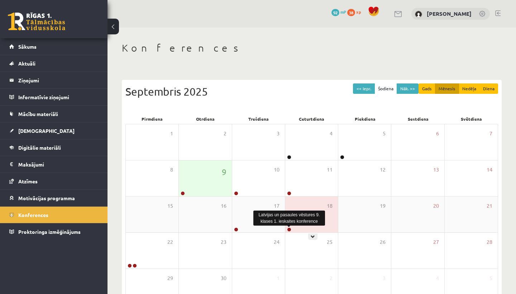
click at [289, 230] on link at bounding box center [289, 230] width 4 height 4
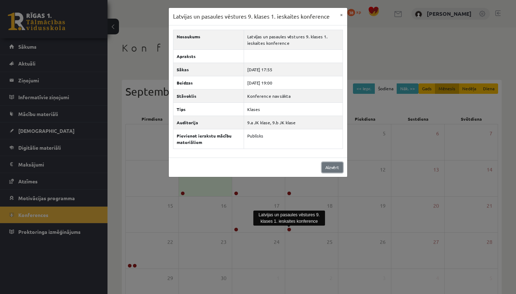
click at [331, 168] on link "Aizvērt" at bounding box center [332, 167] width 21 height 10
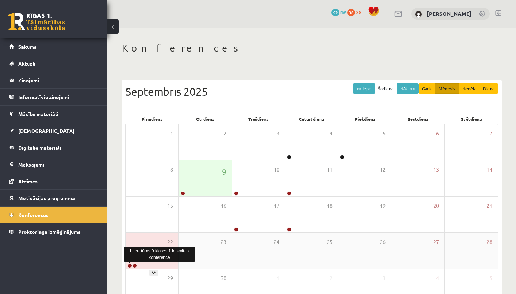
click at [129, 265] on link at bounding box center [130, 266] width 4 height 4
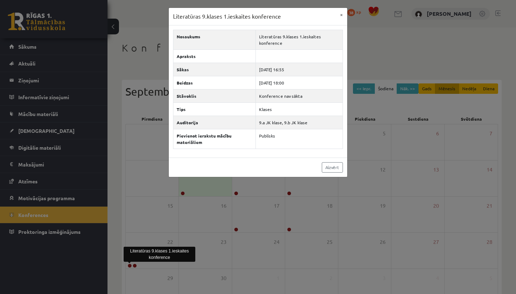
click at [166, 248] on div "Literatūras 9.klases 1.ieskaites konference" at bounding box center [160, 254] width 72 height 15
click at [160, 207] on div "Literatūras 9.klases 1.ieskaites konference × Nosaukums Literatūras 9.klases 1.…" at bounding box center [258, 147] width 516 height 294
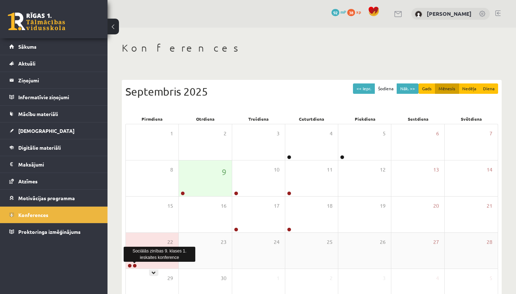
click at [135, 265] on link at bounding box center [135, 266] width 4 height 4
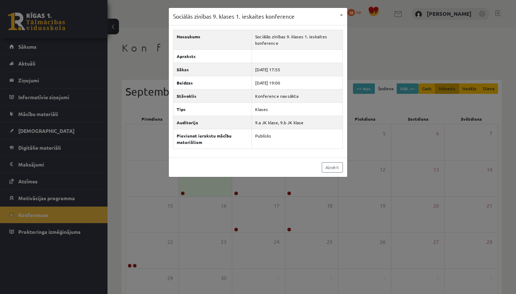
click at [236, 212] on div "Sociālās zinības 9. klases 1. ieskaites konference × Nosaukums Sociālās zinības…" at bounding box center [258, 147] width 516 height 294
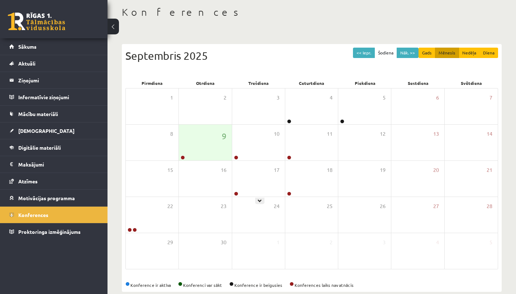
scroll to position [48, 0]
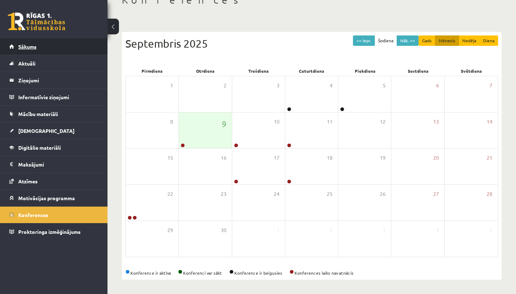
click at [63, 49] on link "Sākums" at bounding box center [53, 46] width 89 height 16
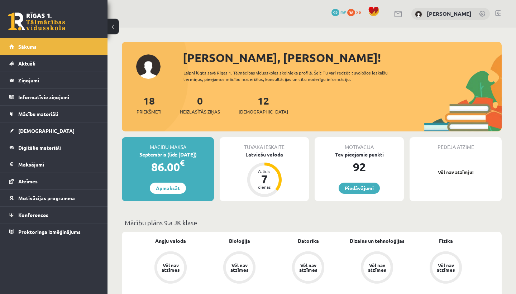
click at [350, 13] on span "38" at bounding box center [351, 12] width 8 height 7
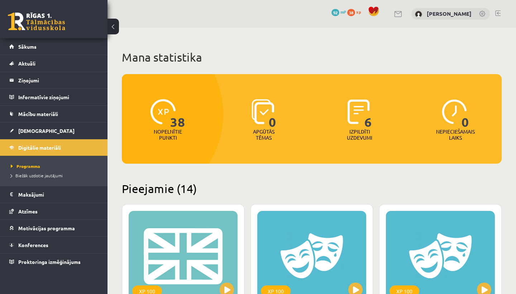
click at [338, 11] on span "92" at bounding box center [336, 12] width 8 height 7
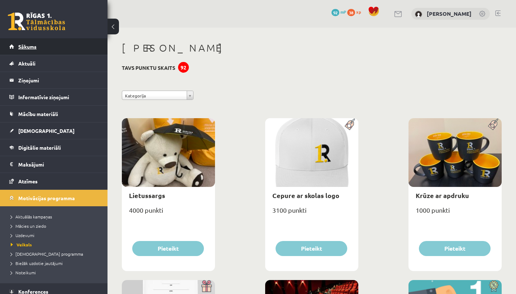
click at [62, 45] on link "Sākums" at bounding box center [53, 46] width 89 height 16
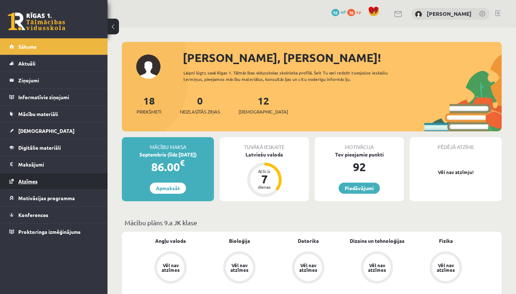
click at [38, 181] on link "Atzīmes" at bounding box center [53, 181] width 89 height 16
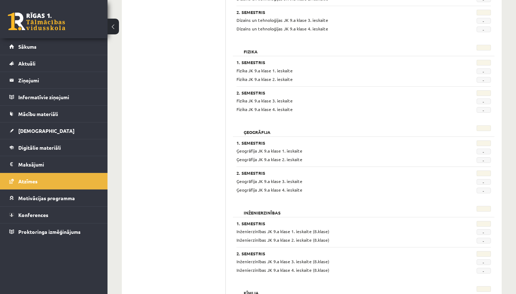
scroll to position [397, 0]
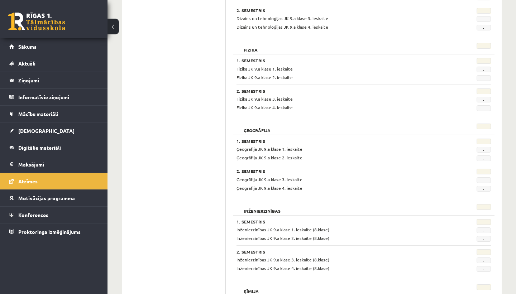
click at [374, 168] on div "2. Semestris Ģeogrāfija JK 9.a klase 3. ieskaite - Ģeogrāfija JK 9.a klase 4. i…" at bounding box center [364, 178] width 255 height 27
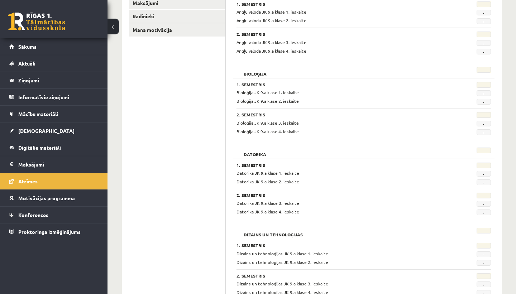
scroll to position [0, 0]
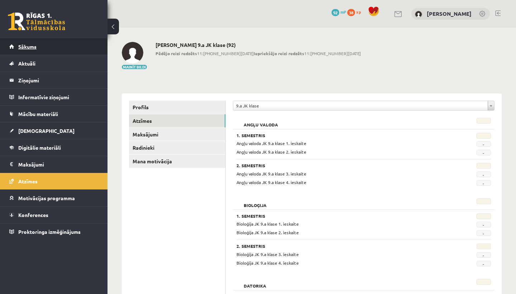
click at [55, 45] on link "Sākums" at bounding box center [53, 46] width 89 height 16
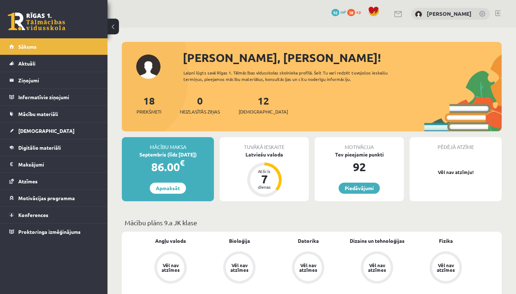
click at [254, 161] on div "Tuvākā ieskaite Latviešu valoda Atlicis 7 dienas" at bounding box center [264, 169] width 89 height 64
click at [267, 154] on div "Latviešu valoda" at bounding box center [264, 155] width 89 height 8
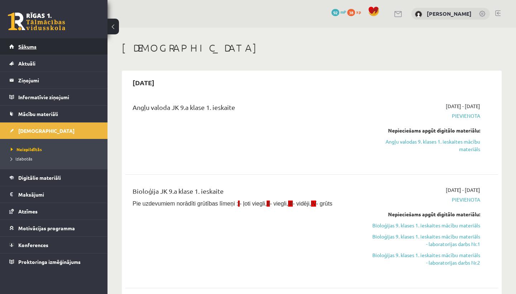
click at [76, 48] on link "Sākums" at bounding box center [53, 46] width 89 height 16
